Goal: Information Seeking & Learning: Learn about a topic

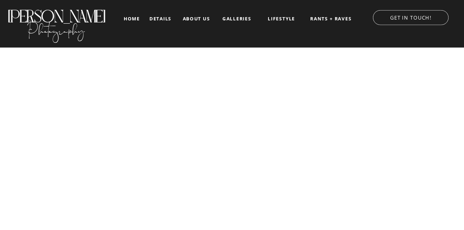
click at [195, 19] on nav "about us" at bounding box center [197, 18] width 32 height 5
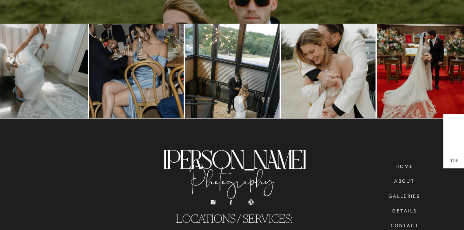
scroll to position [1973, 0]
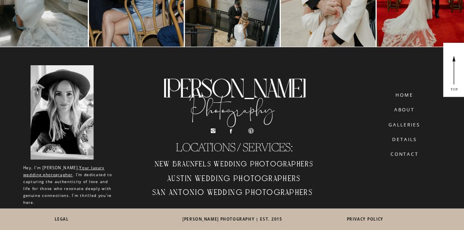
click at [405, 138] on nav "details" at bounding box center [404, 139] width 43 height 4
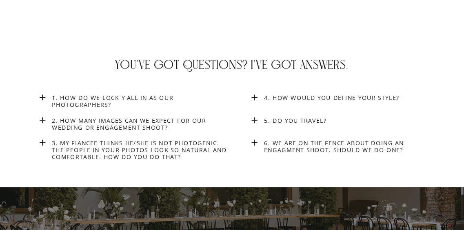
scroll to position [2850, 0]
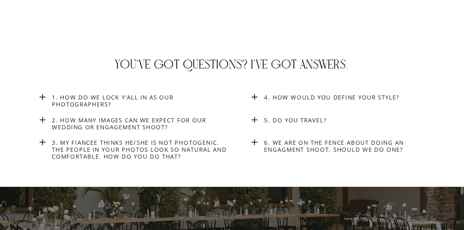
click at [109, 101] on h3 "1. How do we lock y'all in as our photographers?" at bounding box center [141, 101] width 179 height 15
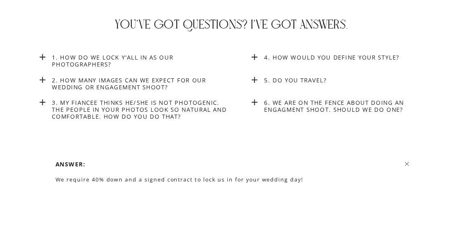
scroll to position [2887, 0]
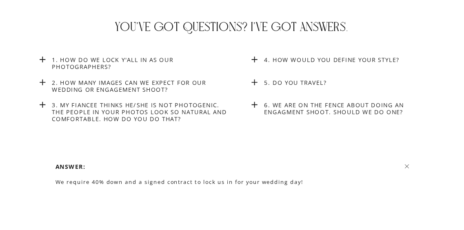
click at [111, 85] on h3 "2. How many images can we expect for our wedding or engagement shoot?" at bounding box center [141, 87] width 179 height 17
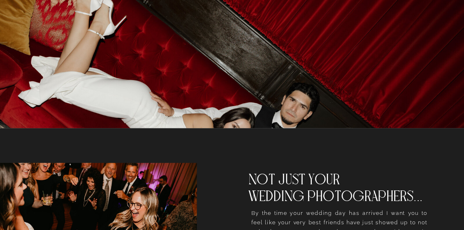
scroll to position [0, 0]
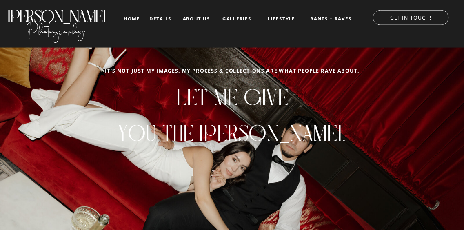
click at [271, 20] on nav "LIFESTYLE" at bounding box center [281, 18] width 39 height 5
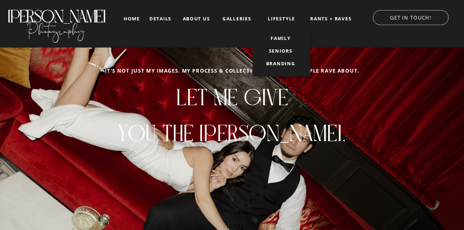
click at [234, 19] on nav "galleries" at bounding box center [237, 18] width 32 height 5
click at [191, 18] on nav "about us" at bounding box center [197, 18] width 32 height 5
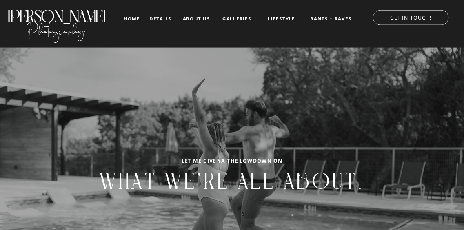
click at [191, 18] on nav "about us" at bounding box center [197, 18] width 32 height 5
click at [162, 17] on nav "details" at bounding box center [161, 18] width 22 height 4
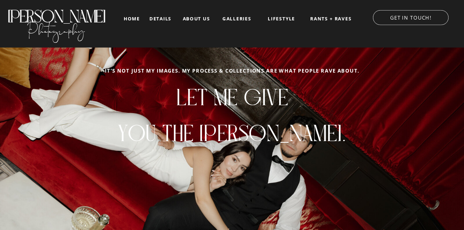
click at [162, 19] on nav "details" at bounding box center [161, 18] width 22 height 4
click at [329, 18] on nav "RANTS + RAVES" at bounding box center [331, 18] width 43 height 5
